Goal: Check status: Check status

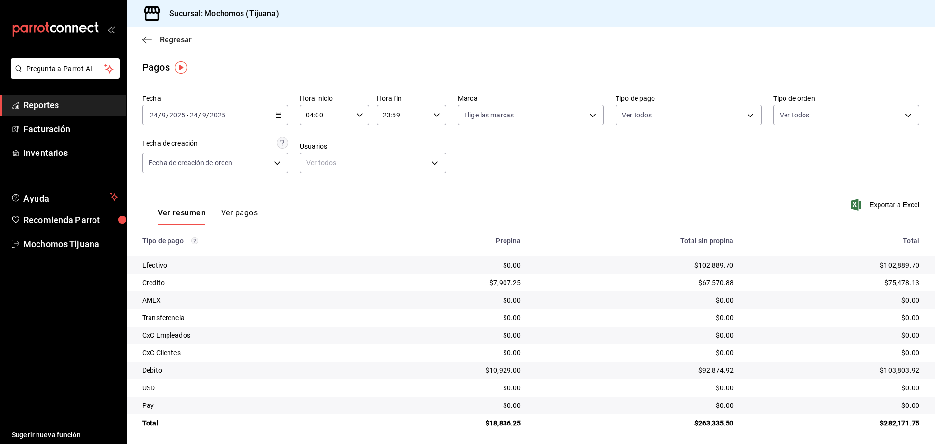
click at [164, 38] on span "Regresar" at bounding box center [176, 39] width 32 height 9
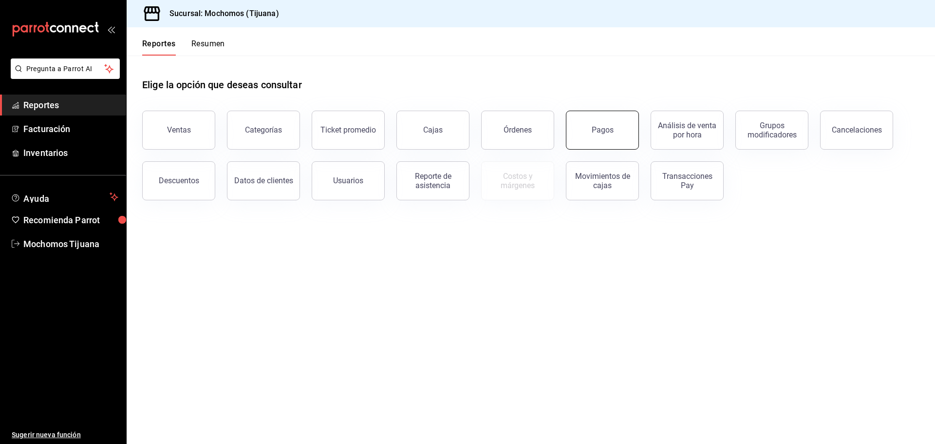
click at [579, 124] on button "Pagos" at bounding box center [602, 130] width 73 height 39
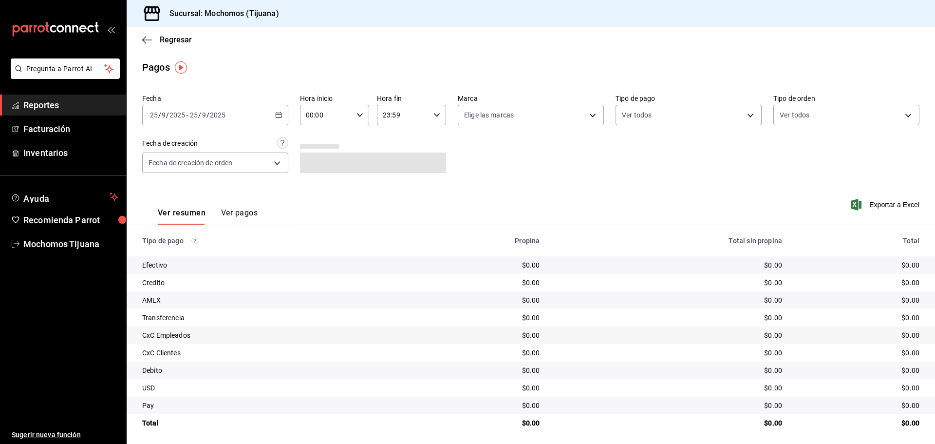
click at [353, 115] on div "00:00 Hora inicio" at bounding box center [334, 115] width 69 height 20
click at [276, 118] on div at bounding box center [467, 222] width 935 height 444
click at [277, 115] on icon "button" at bounding box center [278, 115] width 7 height 7
click at [192, 253] on span "Rango de fechas" at bounding box center [187, 254] width 75 height 10
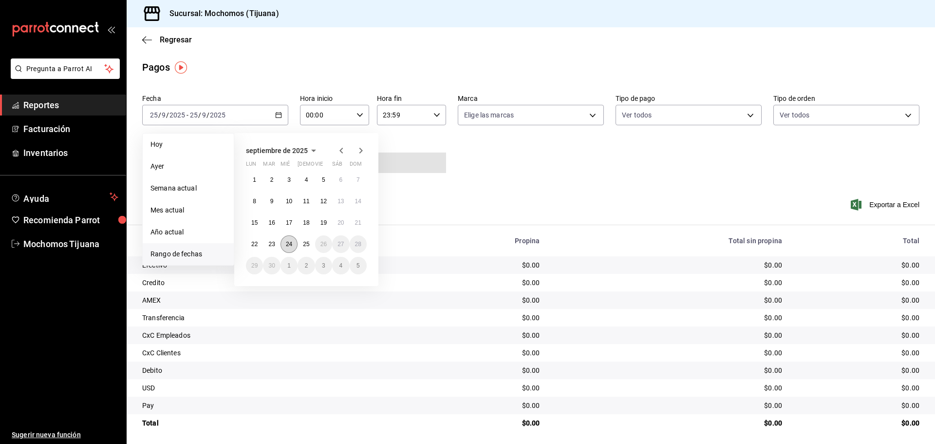
click at [292, 247] on button "24" at bounding box center [288, 244] width 17 height 18
click at [301, 242] on button "25" at bounding box center [306, 244] width 17 height 18
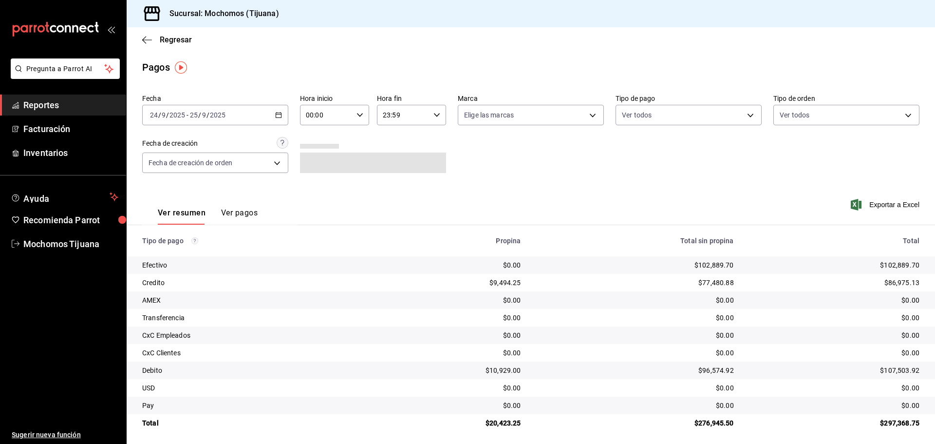
click at [356, 113] on icon "button" at bounding box center [359, 115] width 7 height 7
click at [316, 190] on button "04" at bounding box center [315, 184] width 31 height 19
type input "04:00"
click at [436, 114] on div at bounding box center [467, 222] width 935 height 444
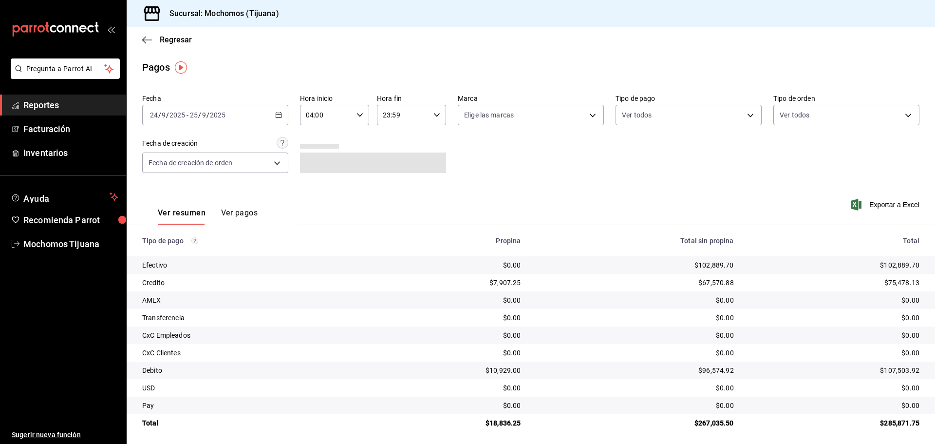
click at [434, 115] on \(Stroke\) "button" at bounding box center [437, 114] width 6 height 3
click at [387, 143] on span "04" at bounding box center [391, 140] width 19 height 8
click at [433, 145] on button "00" at bounding box center [428, 139] width 31 height 19
type input "04:00"
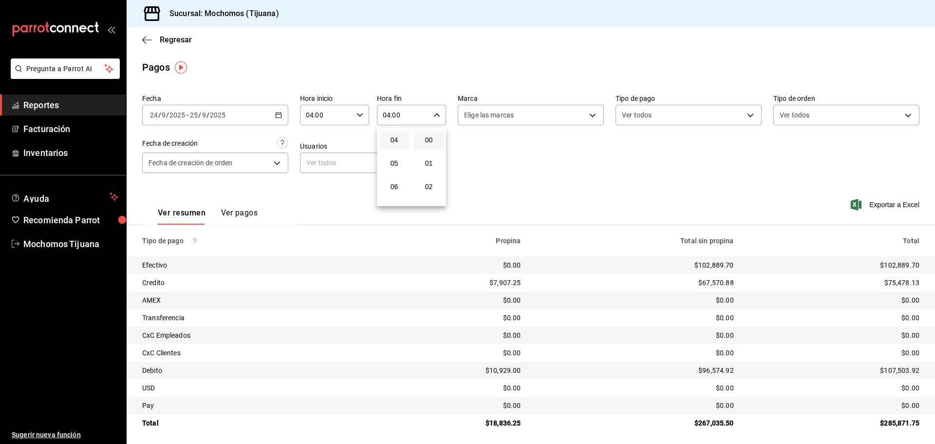
click at [744, 114] on div at bounding box center [467, 222] width 935 height 444
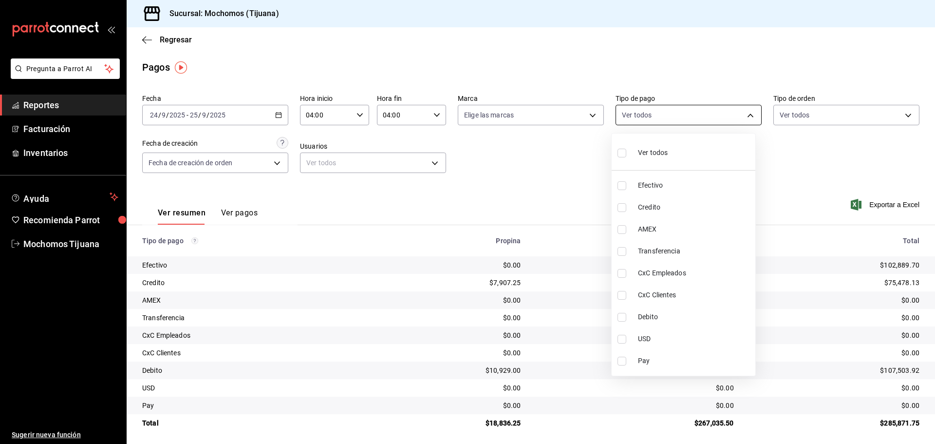
click at [749, 114] on body "Pregunta a Parrot AI Reportes Facturación Inventarios Ayuda Recomienda Parrot M…" at bounding box center [467, 222] width 935 height 444
click at [686, 203] on span "Credito" at bounding box center [694, 207] width 113 height 10
type input "a27a072c-b141-4985-9f83-ae60dbe2196b"
checkbox input "true"
click at [672, 317] on span "Debito" at bounding box center [698, 317] width 113 height 10
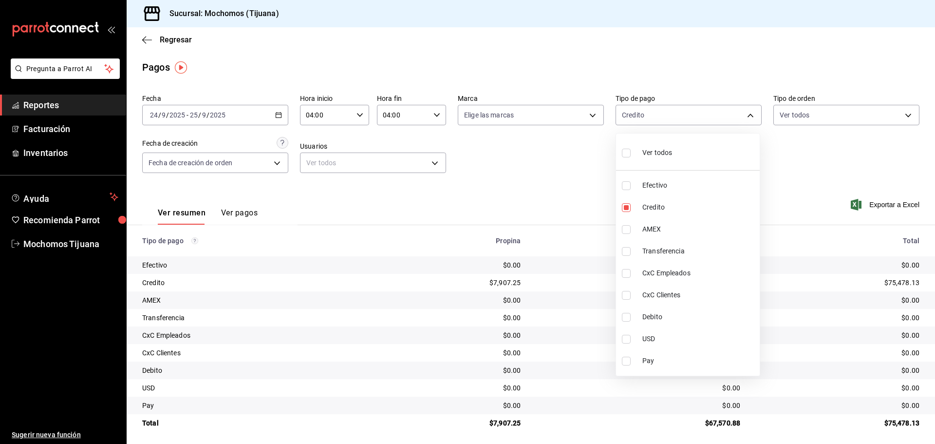
type input "a27a072c-b141-4985-9f83-ae60dbe2196b,b7370aa5-450f-4a05-bab4-2784151f97fb"
checkbox input "true"
